Goal: Check status: Check status

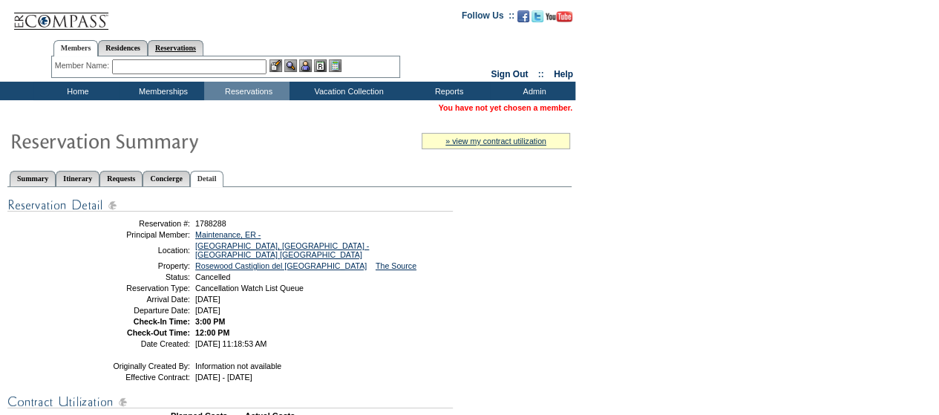
click at [203, 47] on link "Reservations" at bounding box center [176, 48] width 56 height 16
click at [154, 70] on input "text" at bounding box center [140, 66] width 65 height 15
paste input "1791767"
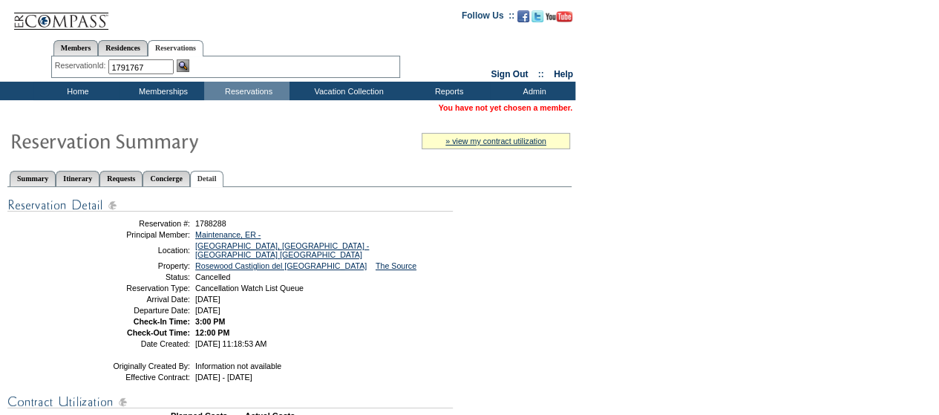
type input "1791767"
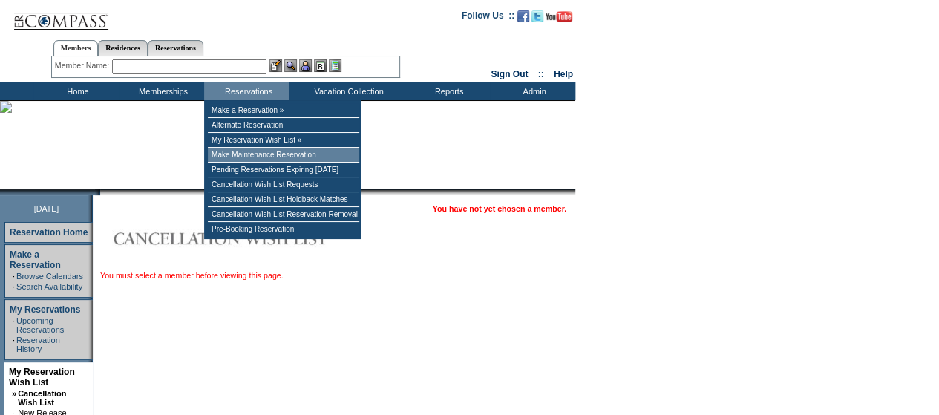
click at [265, 157] on td "Make Maintenance Reservation" at bounding box center [283, 155] width 151 height 15
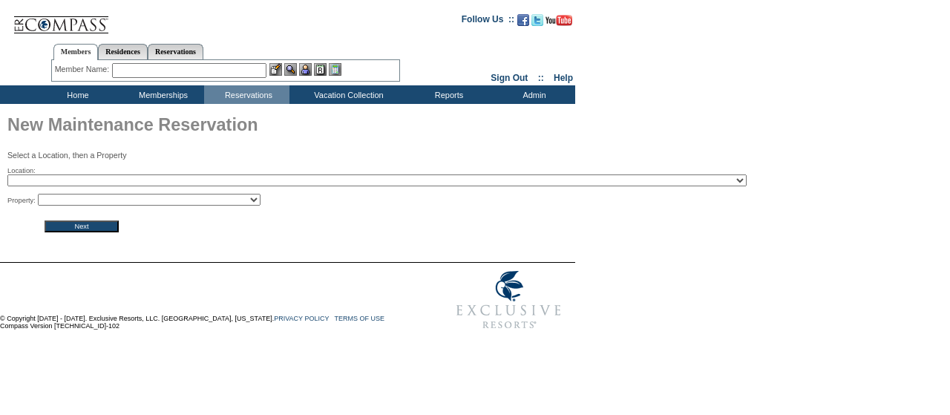
click at [280, 180] on select "2024 The Founders Cup - Eden Club Founders Cup 2025 Kentucky Derby - 2025 Kentu…" at bounding box center [376, 180] width 739 height 12
select select "733"
click at [7, 176] on select "2024 The Founders Cup - Eden Club Founders Cup 2025 Kentucky Derby - 2025 Kentu…" at bounding box center [376, 180] width 739 height 12
